Goal: Go to known website: Access a specific website the user already knows

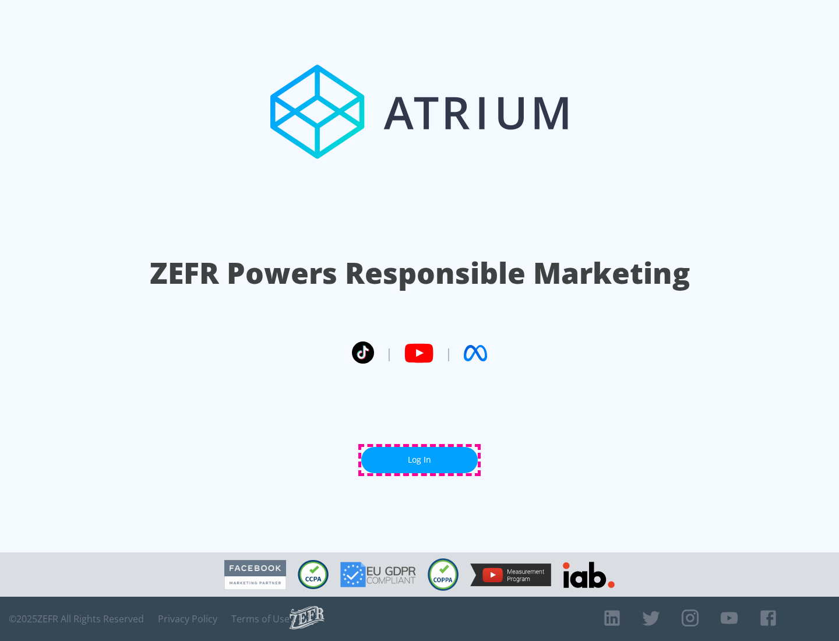
click at [419, 460] on link "Log In" at bounding box center [419, 460] width 116 height 26
